Goal: Information Seeking & Learning: Compare options

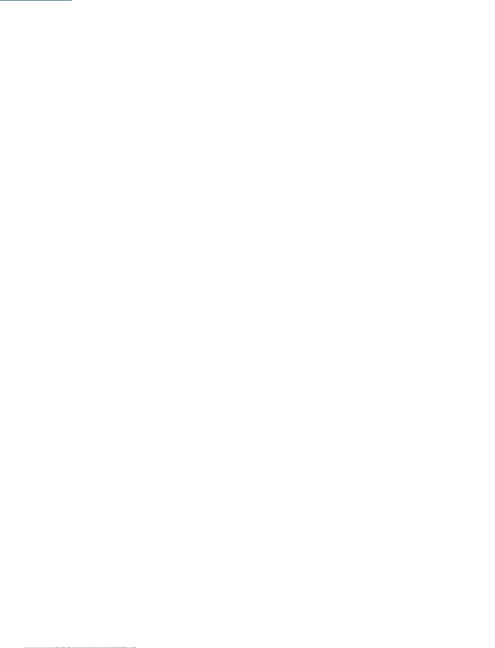
scroll to position [188, 0]
click at [51, 267] on link "[PERSON_NAME] ora" at bounding box center [74, 270] width 100 height 24
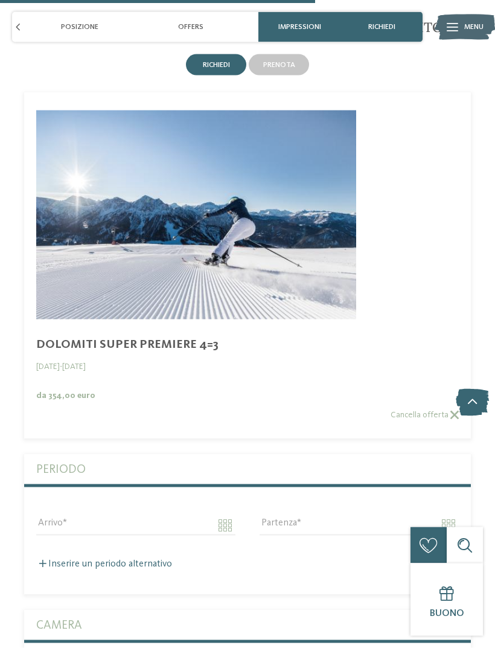
scroll to position [2605, 0]
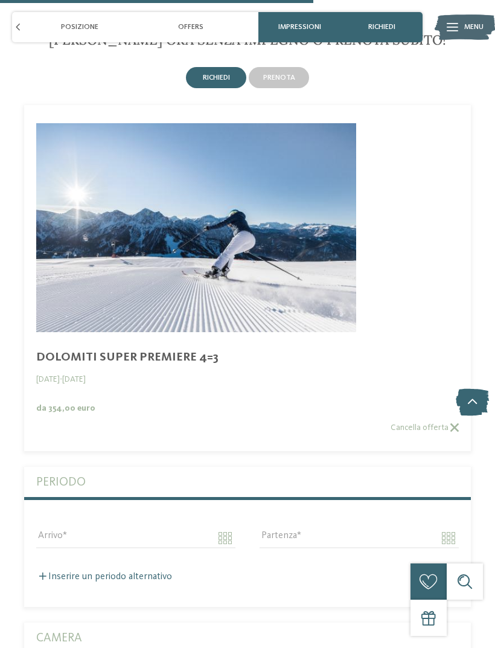
click at [452, 24] on icon at bounding box center [452, 27] width 11 height 8
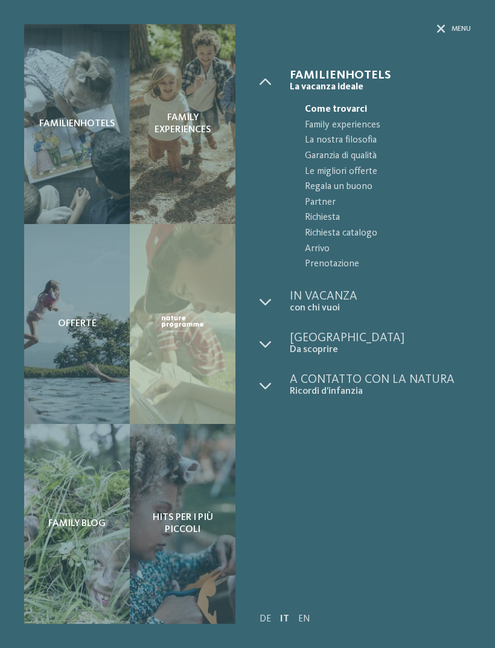
click at [63, 132] on div "Familienhotels" at bounding box center [77, 124] width 106 height 200
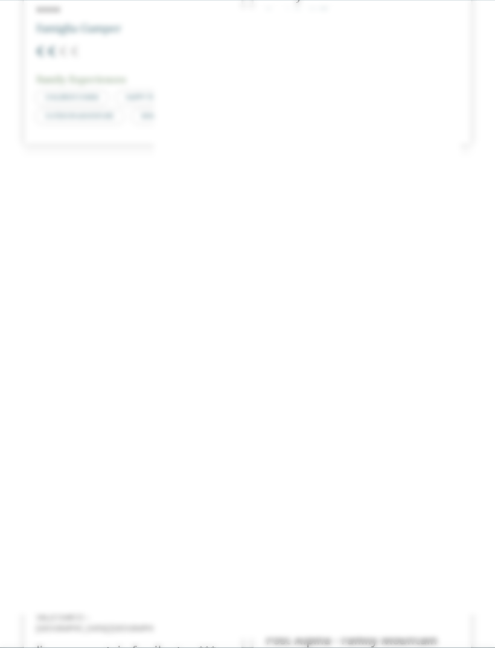
scroll to position [818, 0]
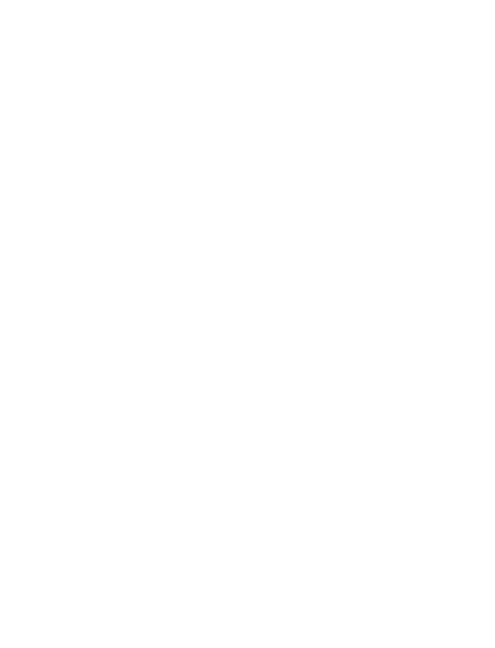
click at [474, 199] on icon at bounding box center [471, 209] width 26 height 21
click at [290, 348] on h4 "TYROL family retreat" at bounding box center [362, 356] width 193 height 16
click at [29, 73] on icon at bounding box center [27, 75] width 30 height 24
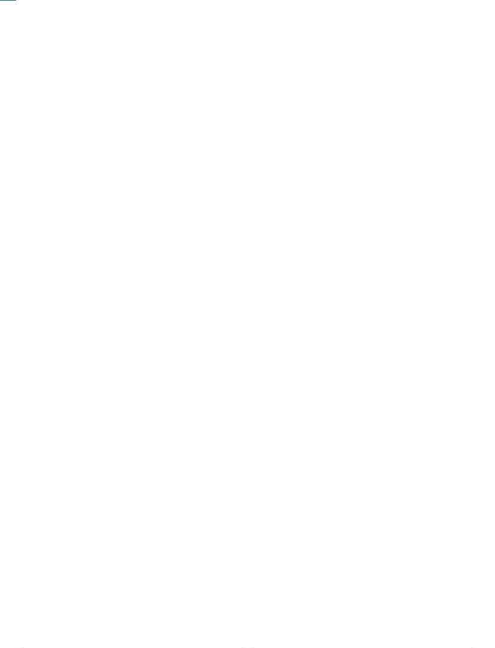
scroll to position [165, 0]
click at [100, 233] on div at bounding box center [132, 215] width 217 height 123
click at [280, 290] on h4 "Post Alpina - Family Mountain Chalets ****ˢ" at bounding box center [362, 298] width 193 height 32
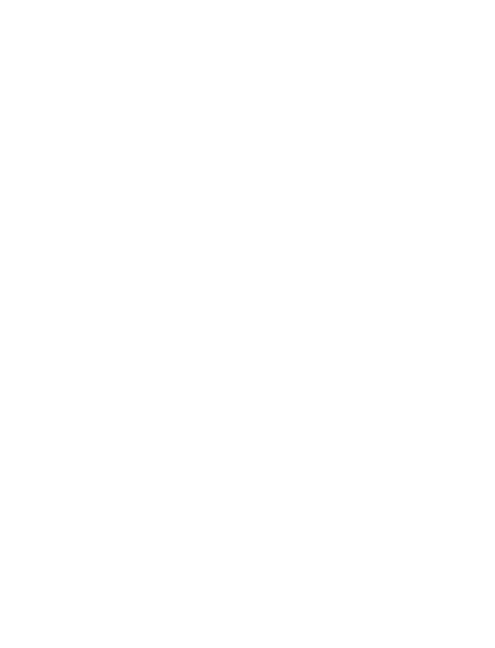
click at [54, 221] on div at bounding box center [132, 220] width 217 height 123
click at [49, 289] on h4 "Movi Family Apart-Hotel" at bounding box center [132, 296] width 193 height 16
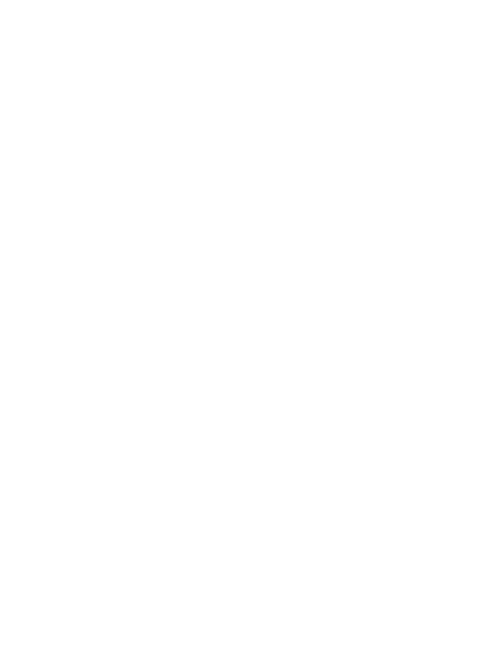
click at [42, 123] on span "info@ no-spam. fameli. no-spam. it" at bounding box center [68, 122] width 52 height 9
click at [49, 136] on span "[DOMAIN_NAME]" at bounding box center [77, 140] width 70 height 9
click at [19, 273] on icon at bounding box center [24, 273] width 33 height 27
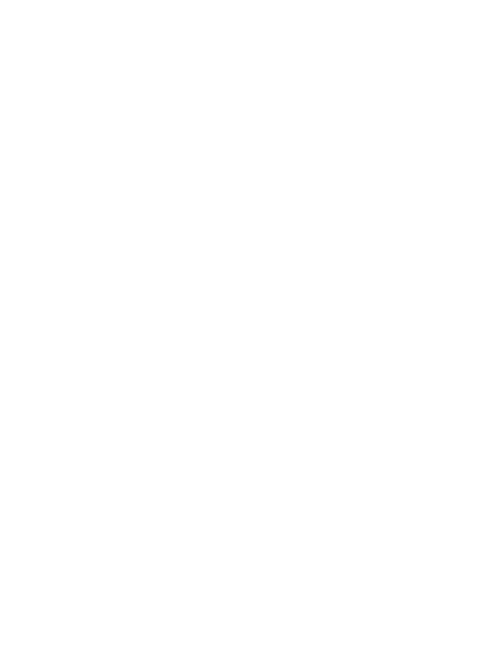
click at [28, 264] on icon at bounding box center [24, 267] width 33 height 27
click at [26, 267] on icon at bounding box center [24, 267] width 33 height 27
click at [28, 262] on icon at bounding box center [24, 273] width 33 height 27
click at [45, 326] on span "[DOMAIN_NAME]" at bounding box center [77, 330] width 70 height 9
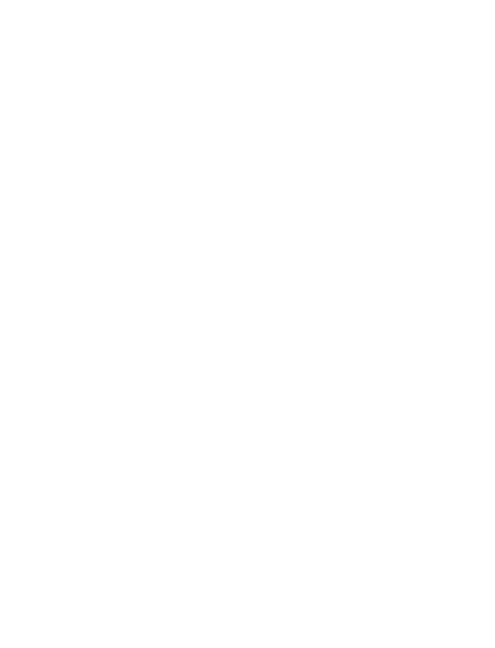
scroll to position [839, 0]
